Goal: Task Accomplishment & Management: Manage account settings

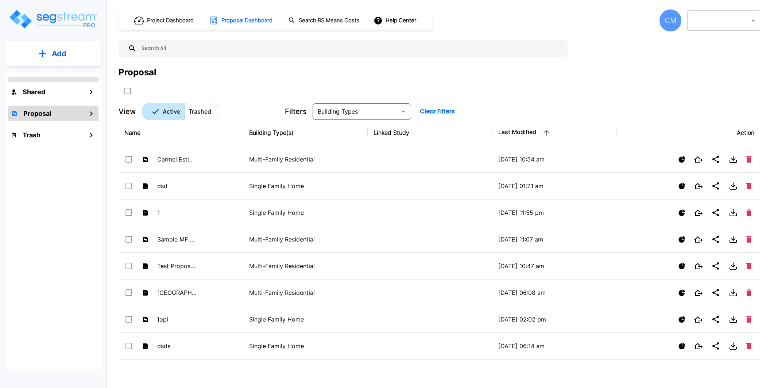
click at [668, 7] on div "Project Dashboard Proposal Dashboard Search RS Means Costs Help Center CM ​ 1 ​…" at bounding box center [440, 194] width 654 height 388
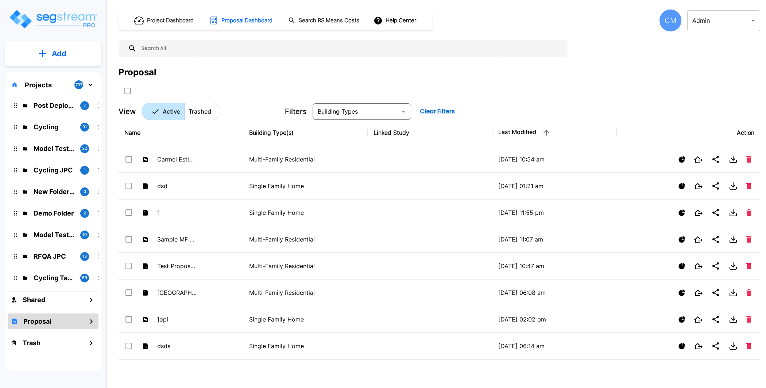
click at [668, 15] on div "CM" at bounding box center [671, 20] width 22 height 22
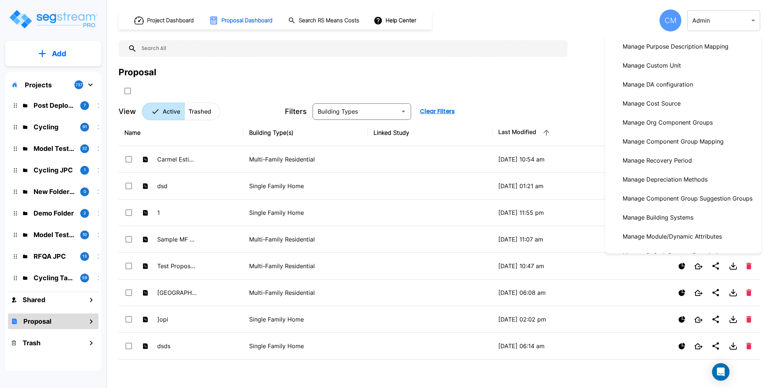
scroll to position [139, 0]
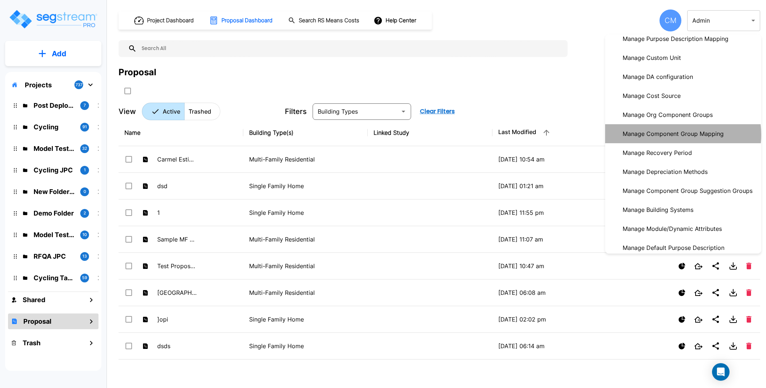
click at [674, 134] on p "Manage Component Group Mapping" at bounding box center [673, 133] width 107 height 15
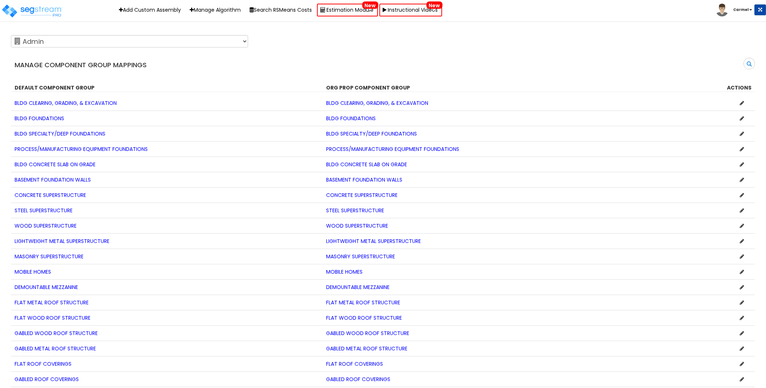
click at [741, 102] on icon at bounding box center [742, 102] width 4 height 5
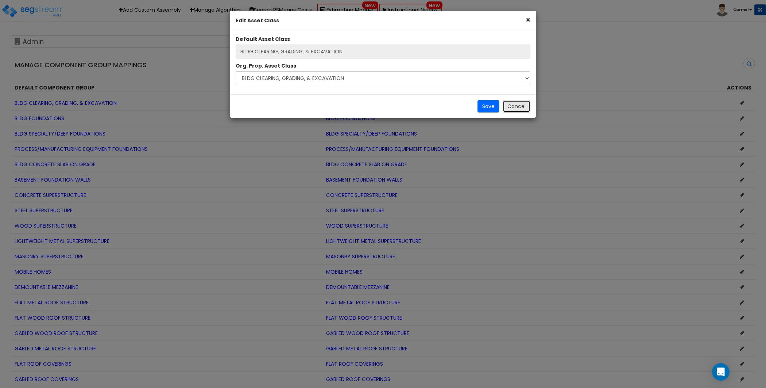
click at [523, 104] on button "Cancel" at bounding box center [517, 106] width 28 height 12
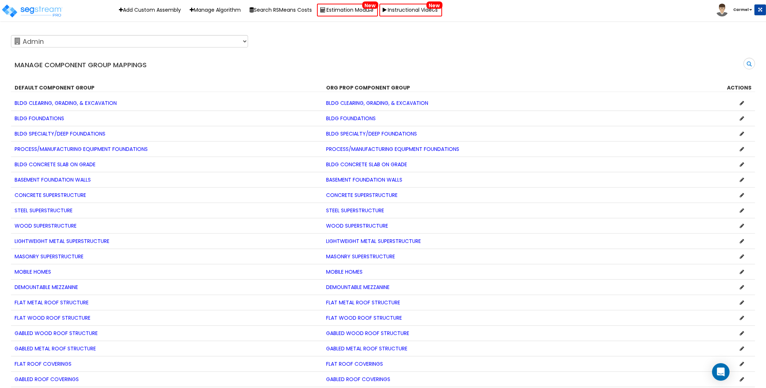
click at [740, 5] on li "Carmel" at bounding box center [741, 10] width 50 height 13
click at [740, 8] on b "Carmel" at bounding box center [740, 9] width 15 height 5
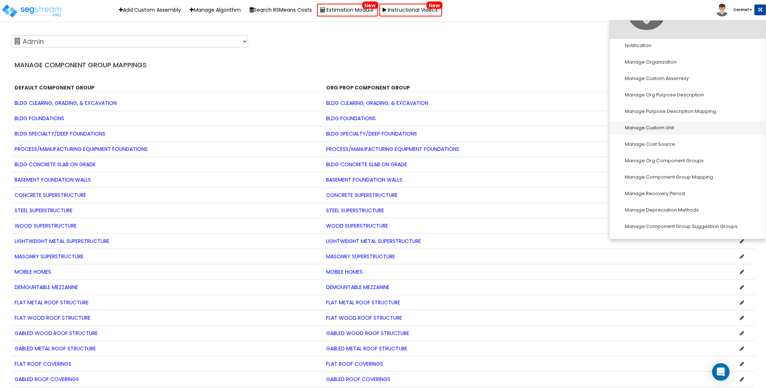
scroll to position [62, 0]
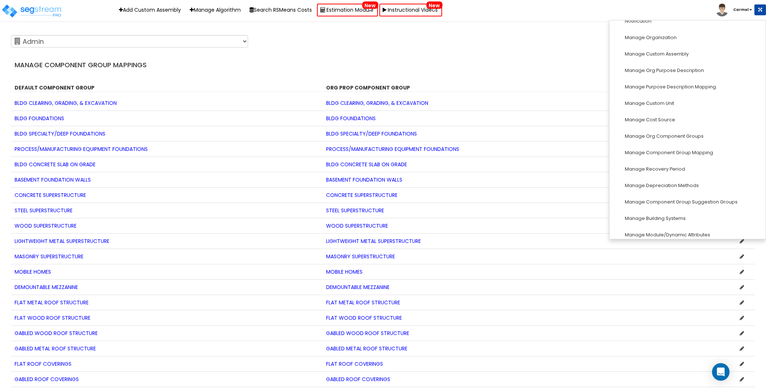
click at [524, 58] on div "Search" at bounding box center [572, 66] width 378 height 17
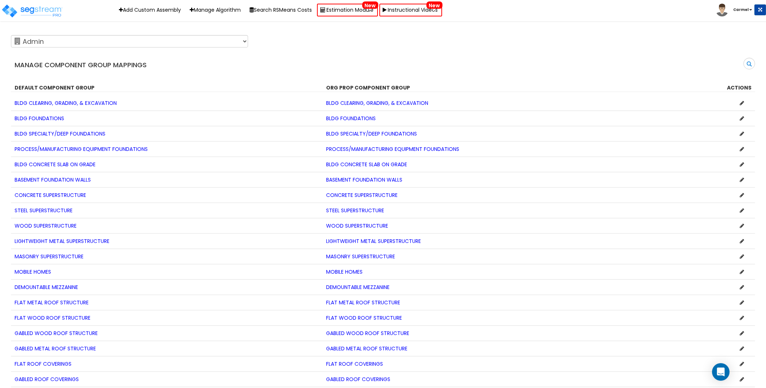
click at [744, 102] on icon at bounding box center [742, 102] width 4 height 5
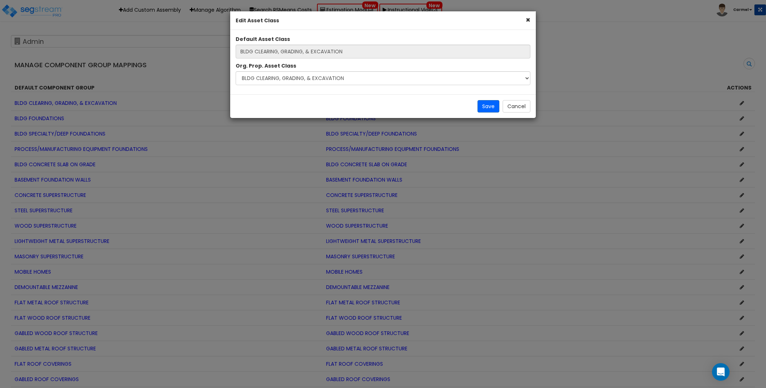
click at [236, 65] on label "Org. Prop. Asset Class" at bounding box center [266, 65] width 61 height 7
drag, startPoint x: 240, startPoint y: 66, endPoint x: 295, endPoint y: 71, distance: 55.7
click at [295, 71] on div "Org. Prop. Asset Class Select ACOUSTIC PANELING AIR CURTAINS AIR CURTAINS ELECT…" at bounding box center [383, 73] width 306 height 23
click at [317, 67] on div "Org. Prop. Asset Class Select ACOUSTIC PANELING AIR CURTAINS AIR CURTAINS ELECT…" at bounding box center [383, 73] width 306 height 23
click at [316, 79] on select "Select ACOUSTIC PANELING AIR CURTAINS AIR CURTAINS ELECTRICAL ATM ELECTRICAL AT…" at bounding box center [383, 78] width 295 height 14
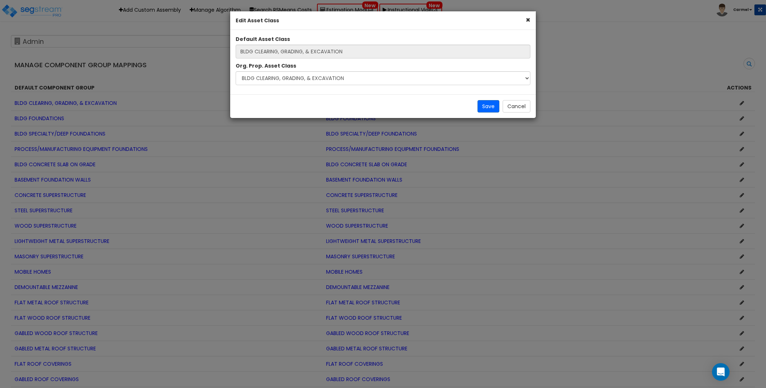
drag, startPoint x: 237, startPoint y: 35, endPoint x: 304, endPoint y: 60, distance: 71.2
click at [304, 60] on div "Default Asset Class BLDG CLEARING, GRADING, & EXCAVATION Org. Prop. Asset Class…" at bounding box center [383, 61] width 306 height 53
click at [301, 55] on input "BLDG CLEARING, GRADING, & EXCAVATION" at bounding box center [383, 52] width 295 height 14
click at [512, 108] on button "Cancel" at bounding box center [517, 106] width 28 height 12
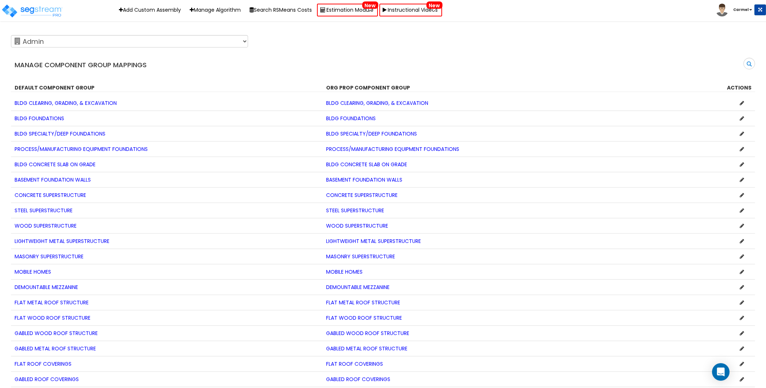
click at [740, 8] on b "Carmel" at bounding box center [740, 9] width 15 height 5
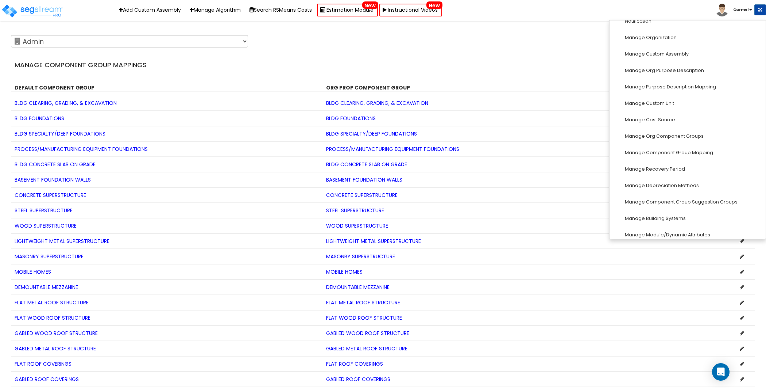
click at [496, 38] on div "123 Test 586 MHH Abaco ABGi Accelerated Realty Consultant, LLC Accelerated Real…" at bounding box center [377, 41] width 744 height 18
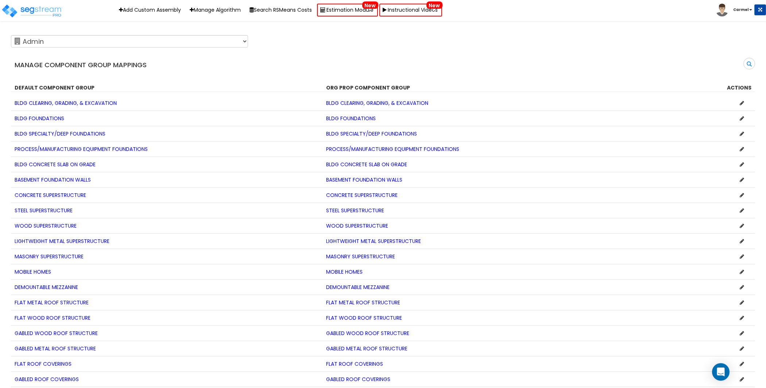
click at [743, 101] on icon at bounding box center [742, 102] width 4 height 5
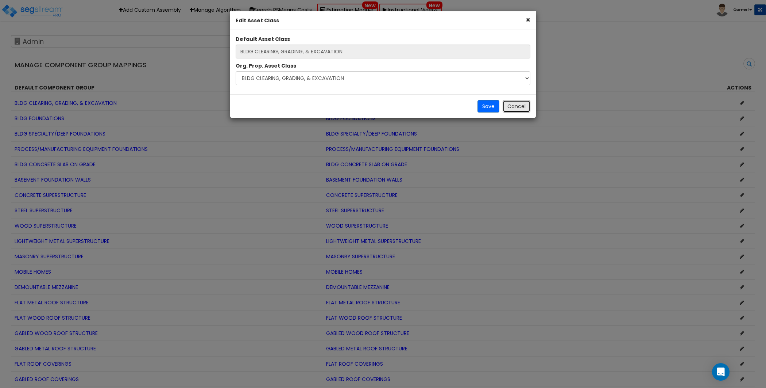
drag, startPoint x: 507, startPoint y: 109, endPoint x: 489, endPoint y: 108, distance: 17.9
click at [507, 109] on button "Cancel" at bounding box center [517, 106] width 28 height 12
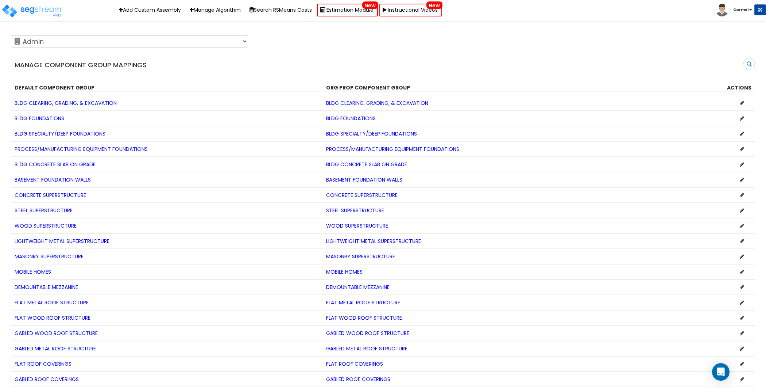
click at [742, 103] on icon at bounding box center [742, 102] width 4 height 5
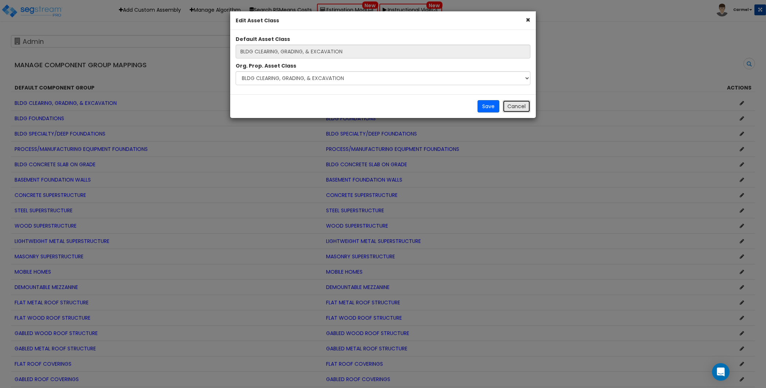
click at [524, 104] on button "Cancel" at bounding box center [517, 106] width 28 height 12
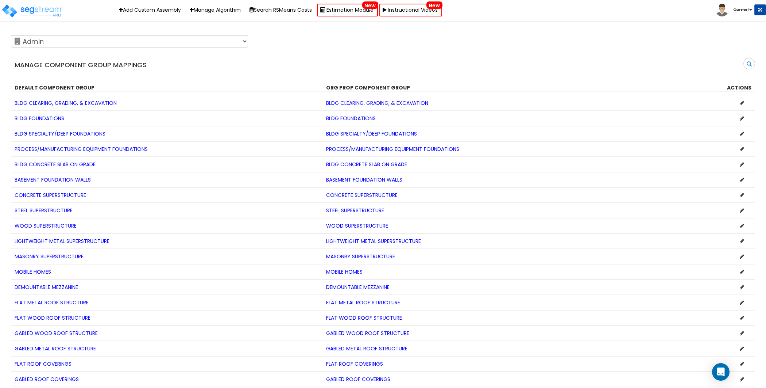
click at [373, 103] on span "BLDG CLEARING, GRADING, & EXCAVATION" at bounding box center [377, 102] width 102 height 7
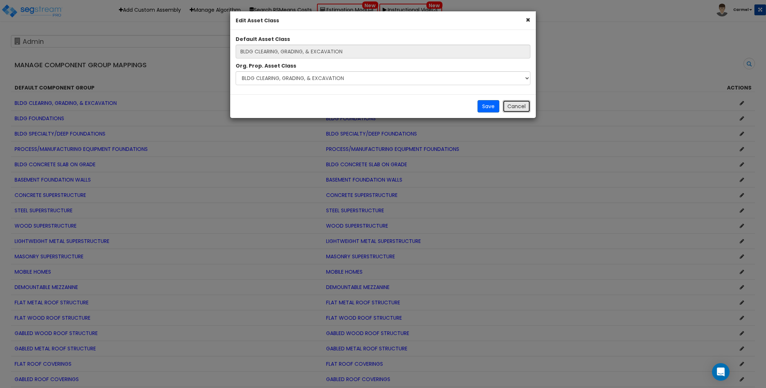
drag, startPoint x: 518, startPoint y: 106, endPoint x: 494, endPoint y: 105, distance: 24.1
click at [518, 106] on button "Cancel" at bounding box center [517, 106] width 28 height 12
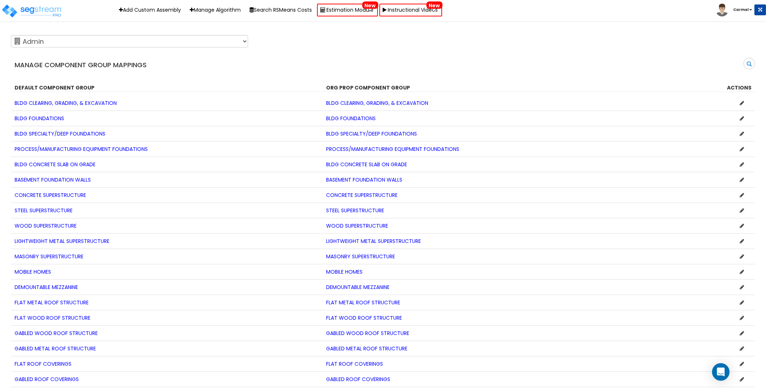
click at [63, 103] on span "BLDG CLEARING, GRADING, & EXCAVATION" at bounding box center [66, 102] width 102 height 7
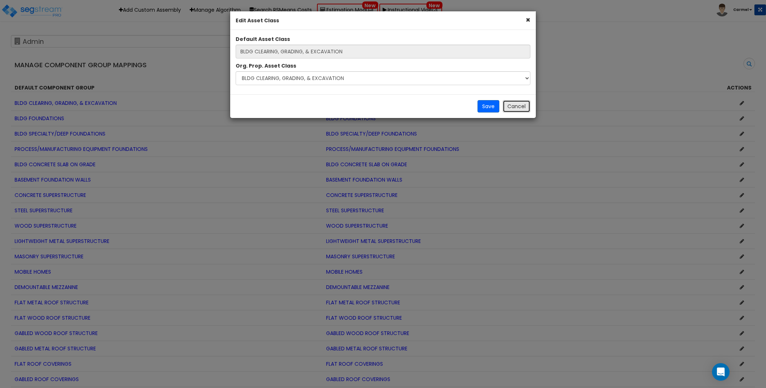
click at [505, 108] on button "Cancel" at bounding box center [517, 106] width 28 height 12
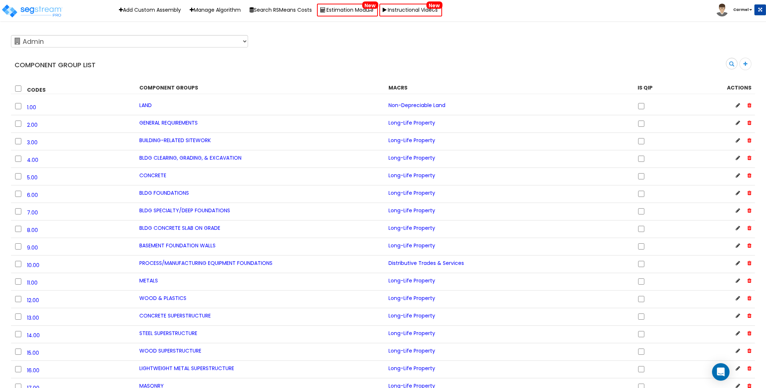
click at [740, 105] on icon at bounding box center [738, 105] width 4 height 5
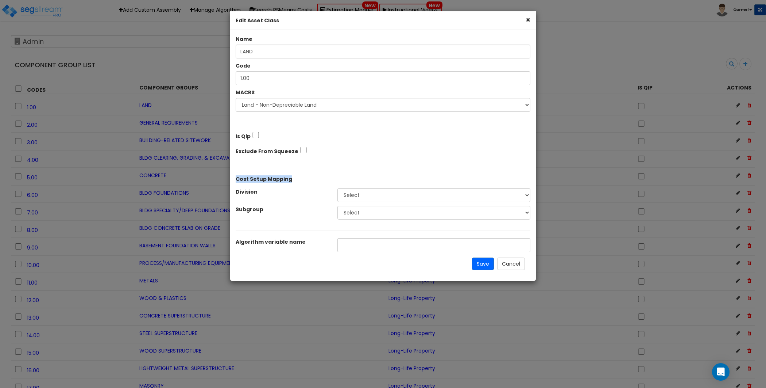
drag, startPoint x: 262, startPoint y: 178, endPoint x: 293, endPoint y: 180, distance: 31.5
click at [293, 180] on div "Cost Setup Mapping" at bounding box center [383, 179] width 306 height 9
click at [290, 169] on div at bounding box center [383, 167] width 306 height 15
drag, startPoint x: 236, startPoint y: 181, endPoint x: 246, endPoint y: 179, distance: 10.1
click at [266, 179] on b "Cost Setup Mapping" at bounding box center [264, 178] width 57 height 7
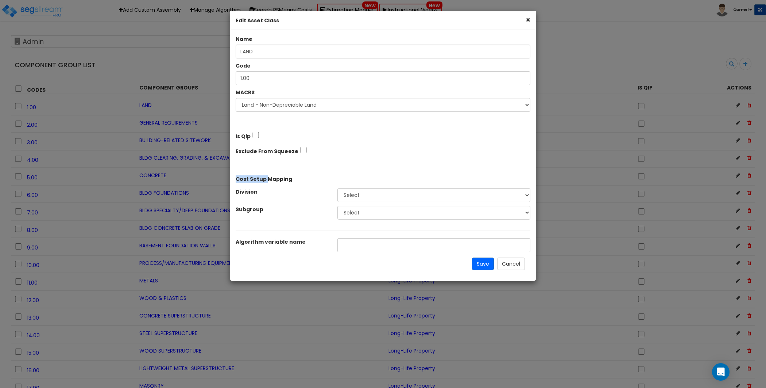
click at [232, 179] on div "Cost Setup Mapping" at bounding box center [383, 179] width 306 height 9
drag, startPoint x: 251, startPoint y: 178, endPoint x: 316, endPoint y: 181, distance: 64.6
click at [316, 181] on div "Cost Setup Mapping" at bounding box center [383, 179] width 306 height 9
click at [236, 182] on b "Cost Setup Mapping" at bounding box center [264, 178] width 57 height 7
drag, startPoint x: 236, startPoint y: 178, endPoint x: 312, endPoint y: 179, distance: 75.9
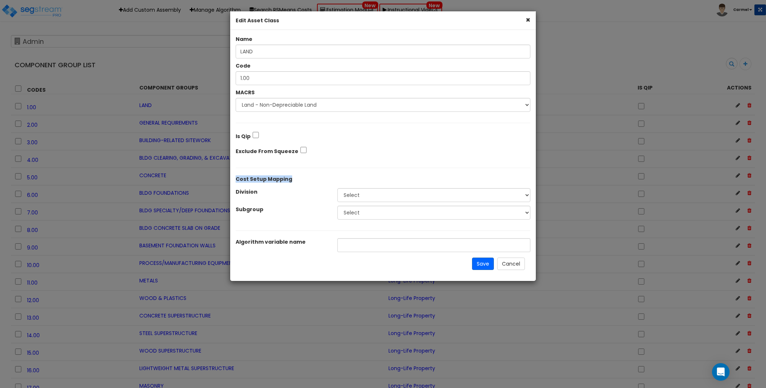
click at [312, 179] on div "Cost Setup Mapping" at bounding box center [383, 179] width 306 height 9
click at [312, 175] on div "Cost Setup Mapping" at bounding box center [383, 179] width 306 height 9
drag, startPoint x: 235, startPoint y: 178, endPoint x: 297, endPoint y: 179, distance: 61.3
click at [297, 179] on div "Cost Setup Mapping" at bounding box center [383, 179] width 306 height 9
click at [265, 182] on div "Cost Setup Mapping" at bounding box center [383, 179] width 306 height 9
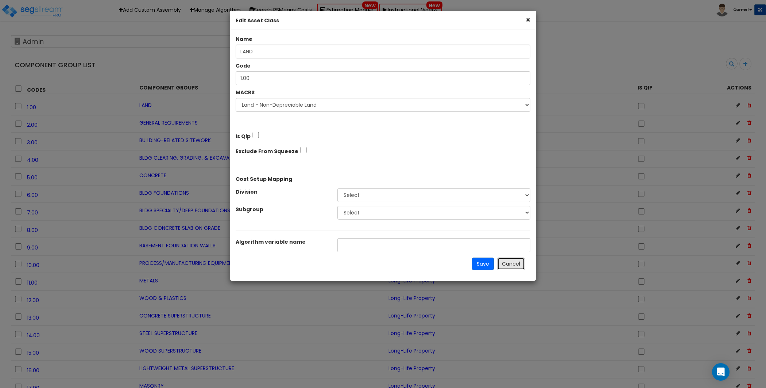
drag, startPoint x: 516, startPoint y: 267, endPoint x: 520, endPoint y: 258, distance: 9.5
click at [516, 267] on button "Cancel" at bounding box center [511, 263] width 28 height 12
